Goal: Communication & Community: Share content

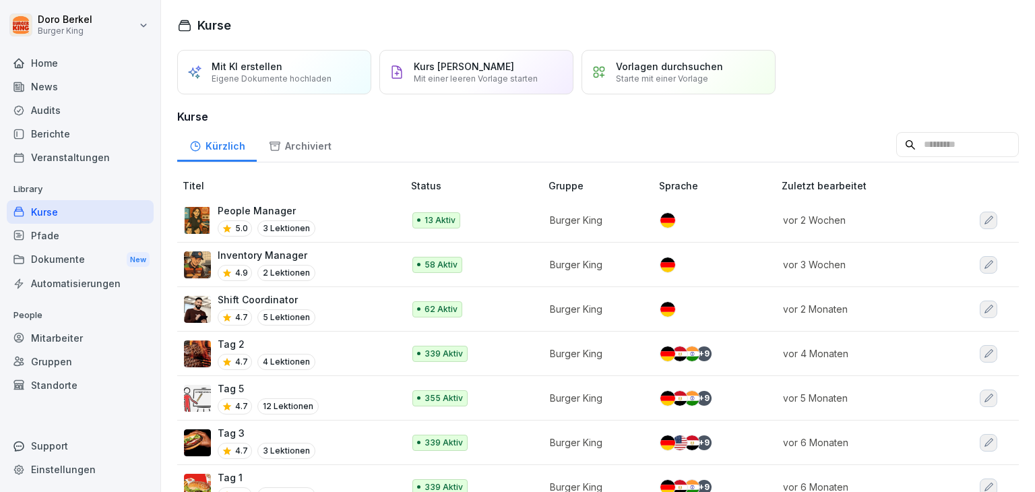
click at [64, 90] on div "News" at bounding box center [80, 87] width 147 height 24
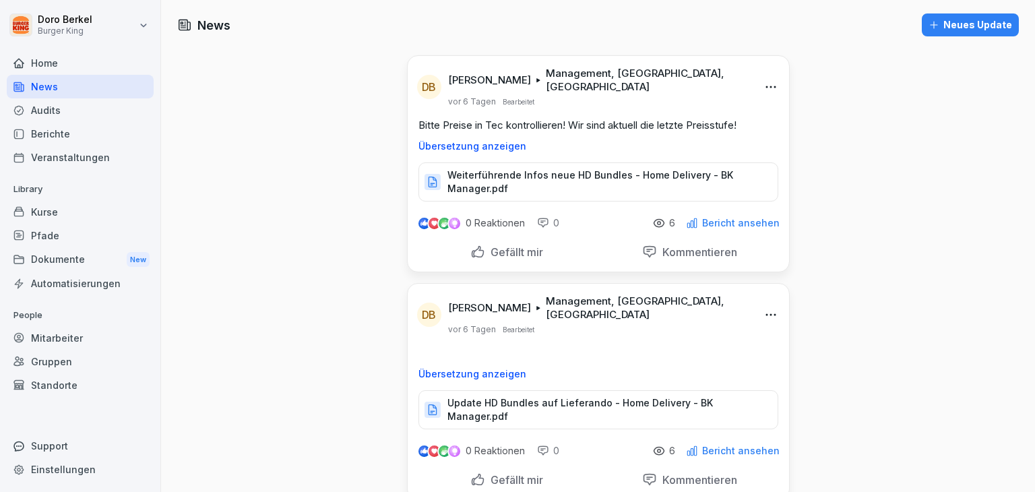
click at [936, 30] on div "Neues Update" at bounding box center [970, 25] width 84 height 15
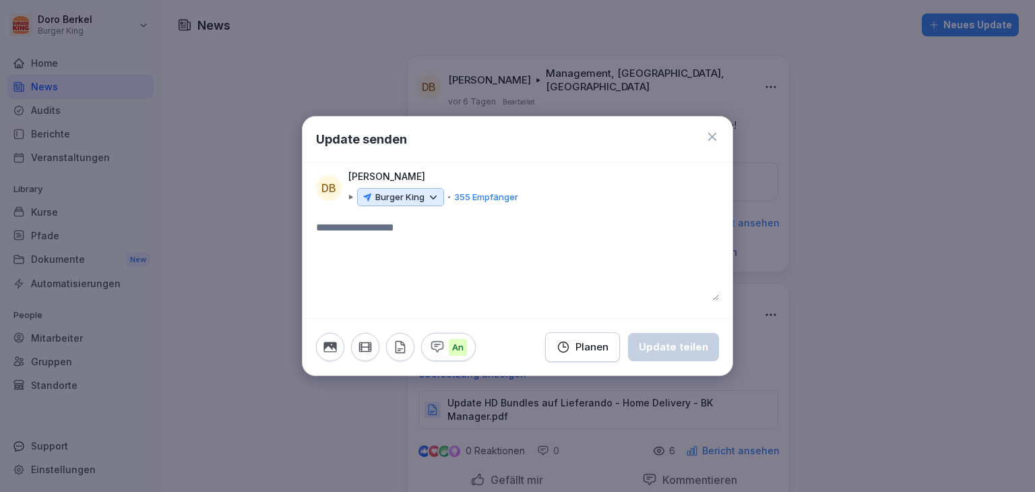
click at [426, 191] on div "Burger King" at bounding box center [400, 197] width 87 height 19
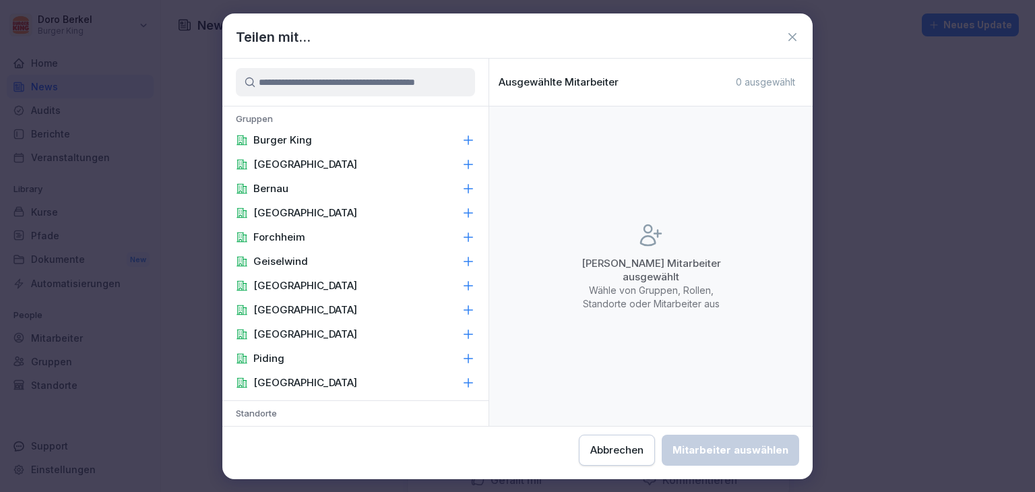
click at [342, 143] on div "Burger King" at bounding box center [355, 140] width 266 height 24
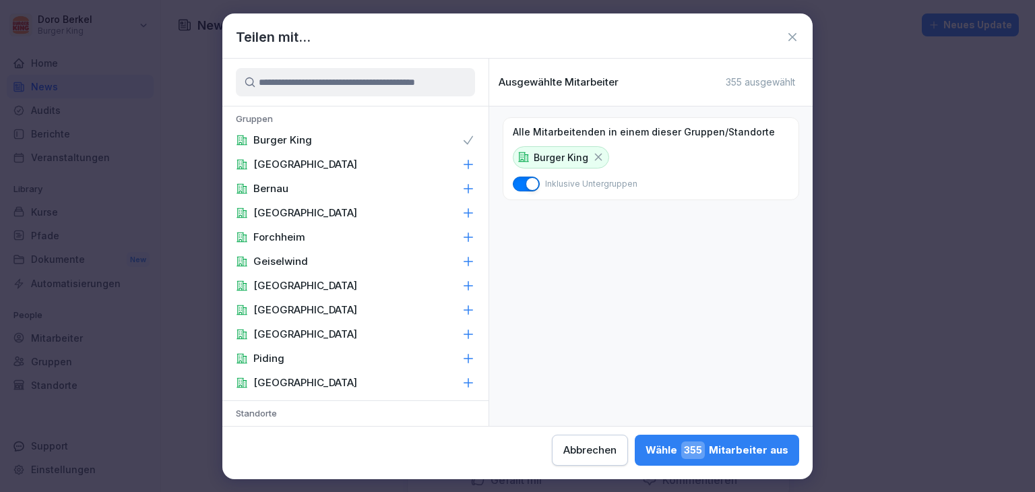
click at [445, 138] on div "Burger King" at bounding box center [355, 140] width 266 height 24
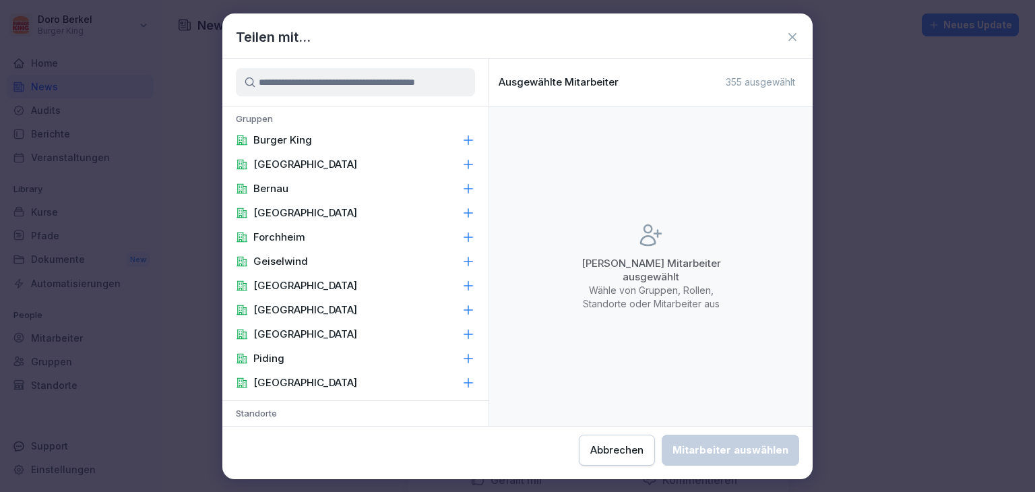
click at [292, 379] on p "[GEOGRAPHIC_DATA]" at bounding box center [305, 382] width 104 height 13
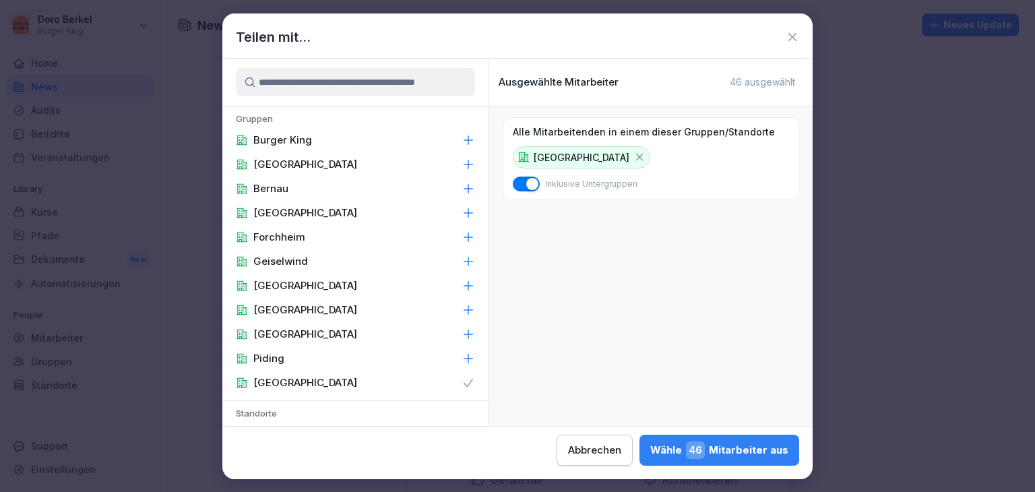
click at [325, 219] on div "[GEOGRAPHIC_DATA]" at bounding box center [355, 213] width 266 height 24
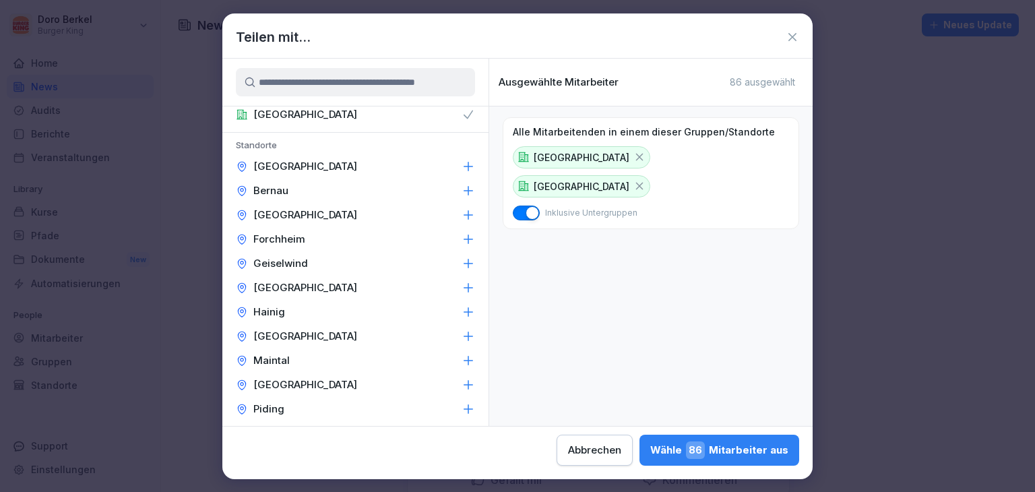
scroll to position [571, 0]
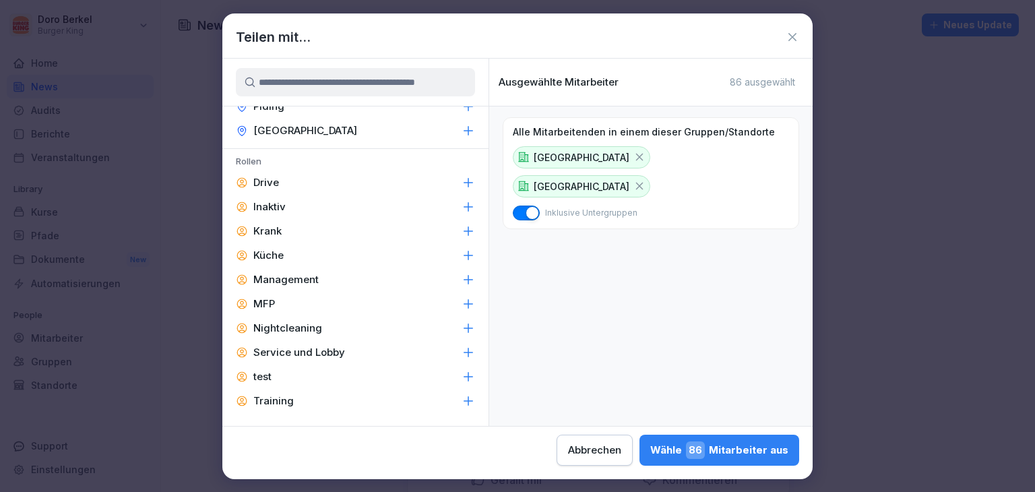
drag, startPoint x: 319, startPoint y: 281, endPoint x: 402, endPoint y: 270, distance: 82.9
click at [402, 270] on div "Management" at bounding box center [355, 279] width 266 height 24
click at [782, 439] on button "Wähle 86 Mitarbeiter aus" at bounding box center [719, 450] width 160 height 31
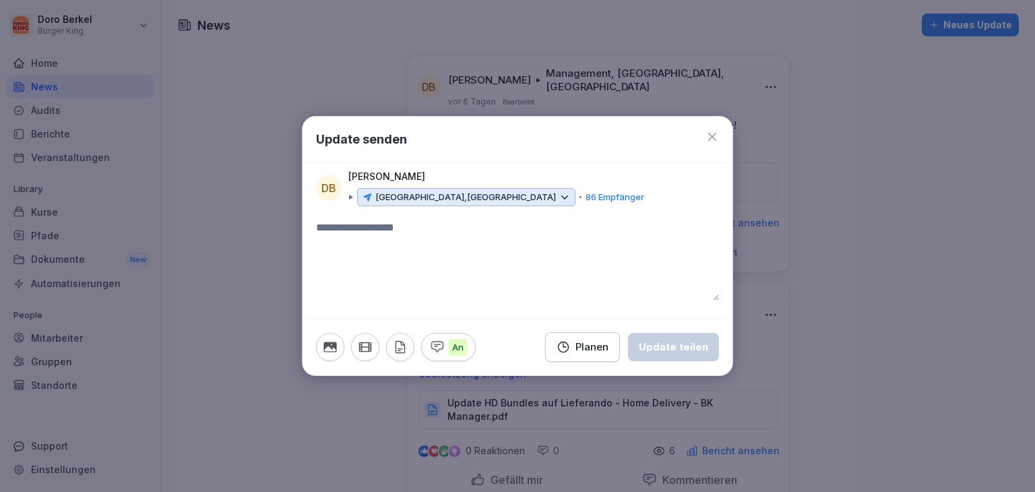
click at [406, 241] on textarea at bounding box center [517, 260] width 403 height 81
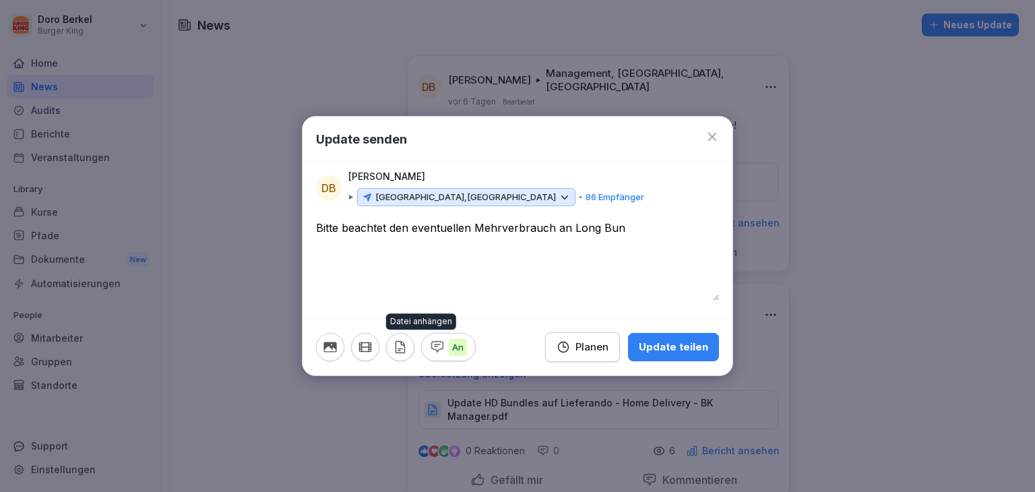
type textarea "**********"
click at [401, 354] on icon "button" at bounding box center [400, 347] width 15 height 15
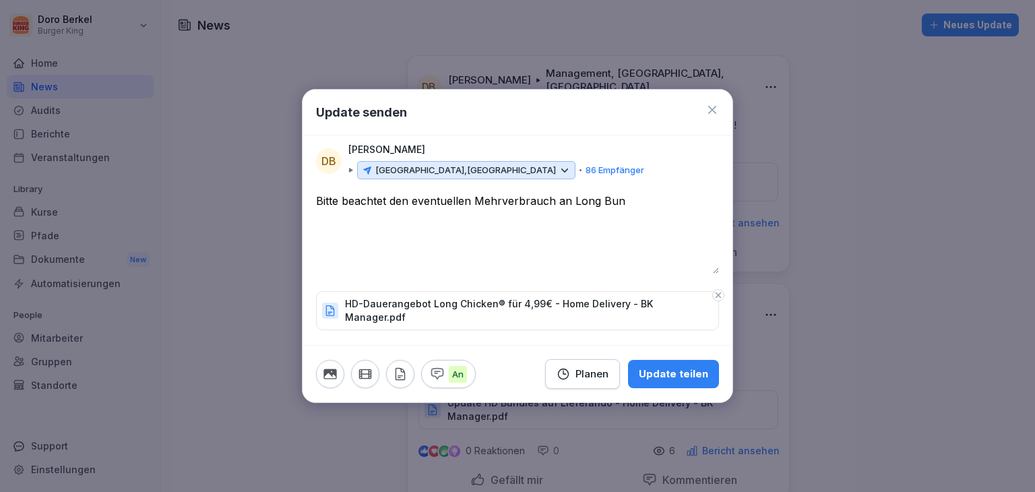
click at [672, 378] on button "Update teilen" at bounding box center [673, 374] width 91 height 28
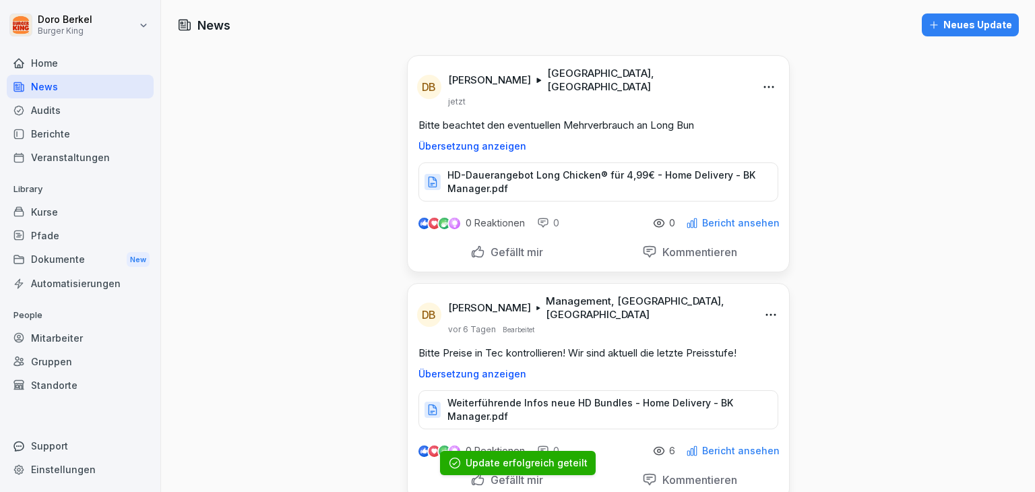
click at [61, 249] on div "Dokumente New" at bounding box center [80, 259] width 147 height 25
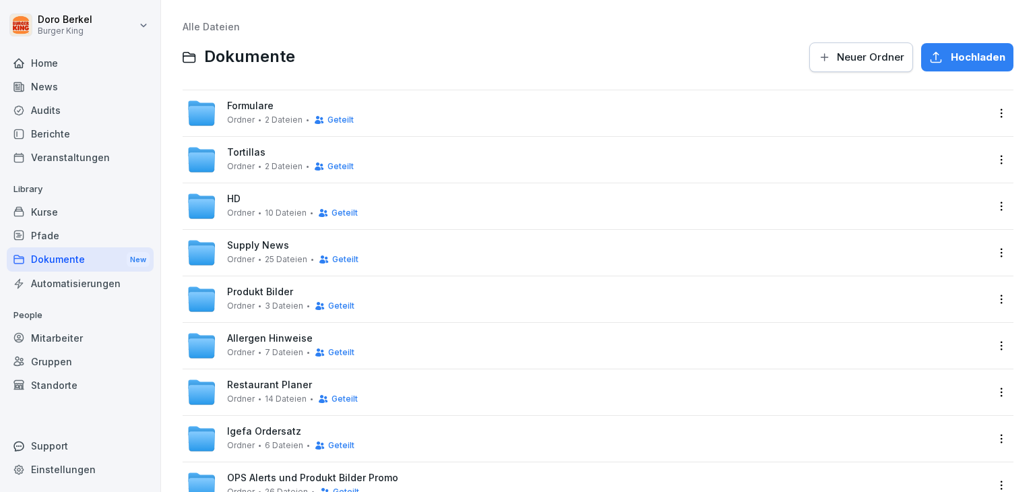
click at [252, 190] on div "HD Ordner 10 Dateien Geteilt" at bounding box center [587, 206] width 809 height 46
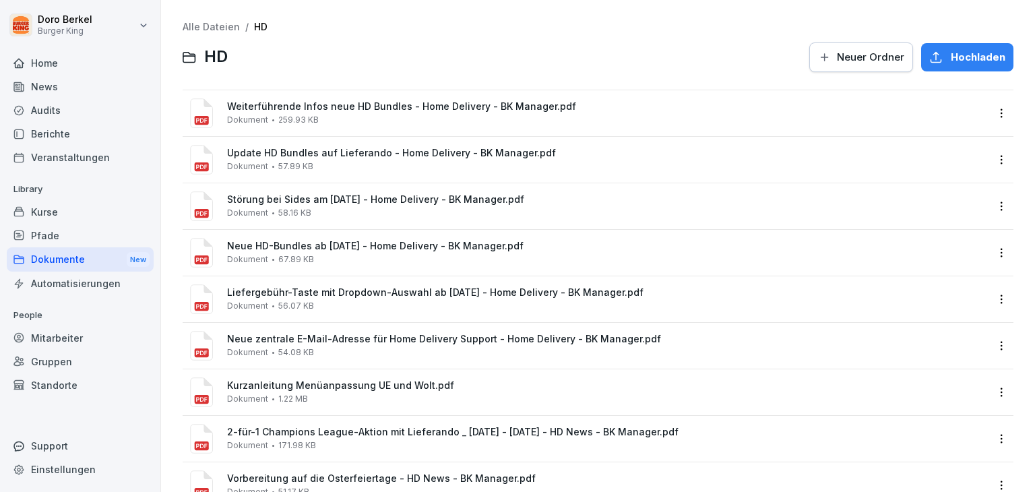
click at [951, 59] on span "Hochladen" at bounding box center [978, 57] width 55 height 15
